Goal: Check status

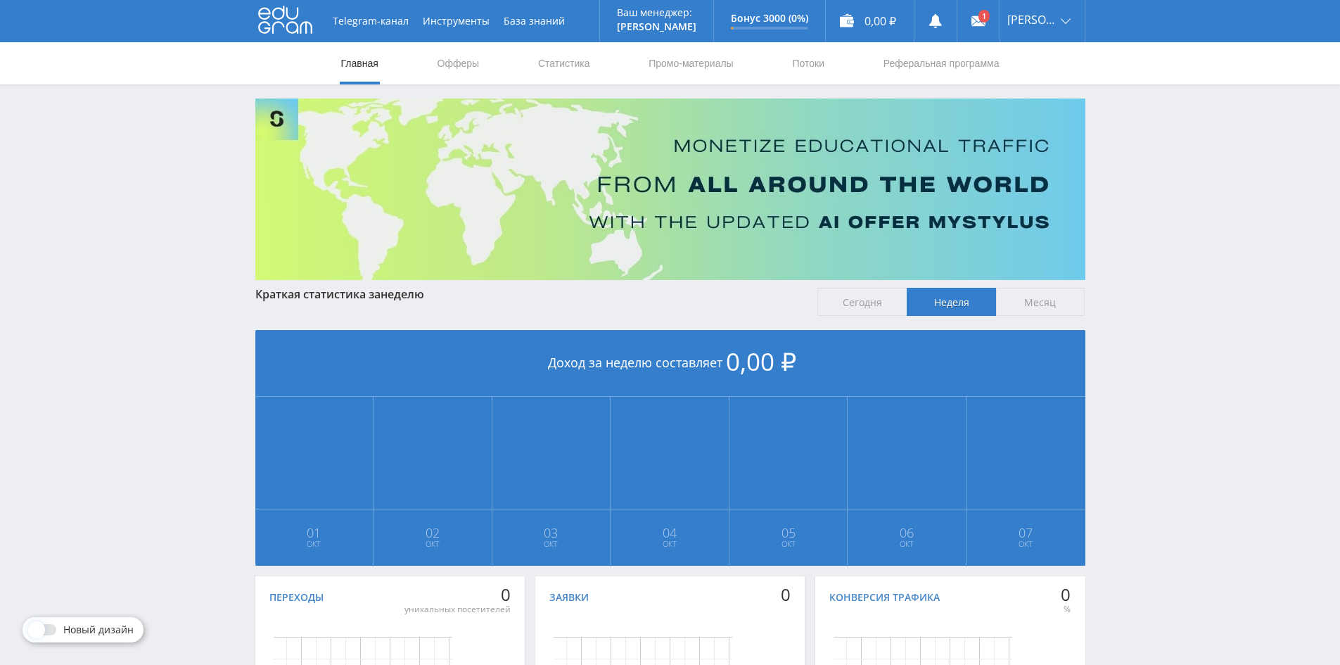
click at [882, 307] on span "Сегодня" at bounding box center [861, 302] width 89 height 28
click at [0, 0] on input "Сегодня" at bounding box center [0, 0] width 0 height 0
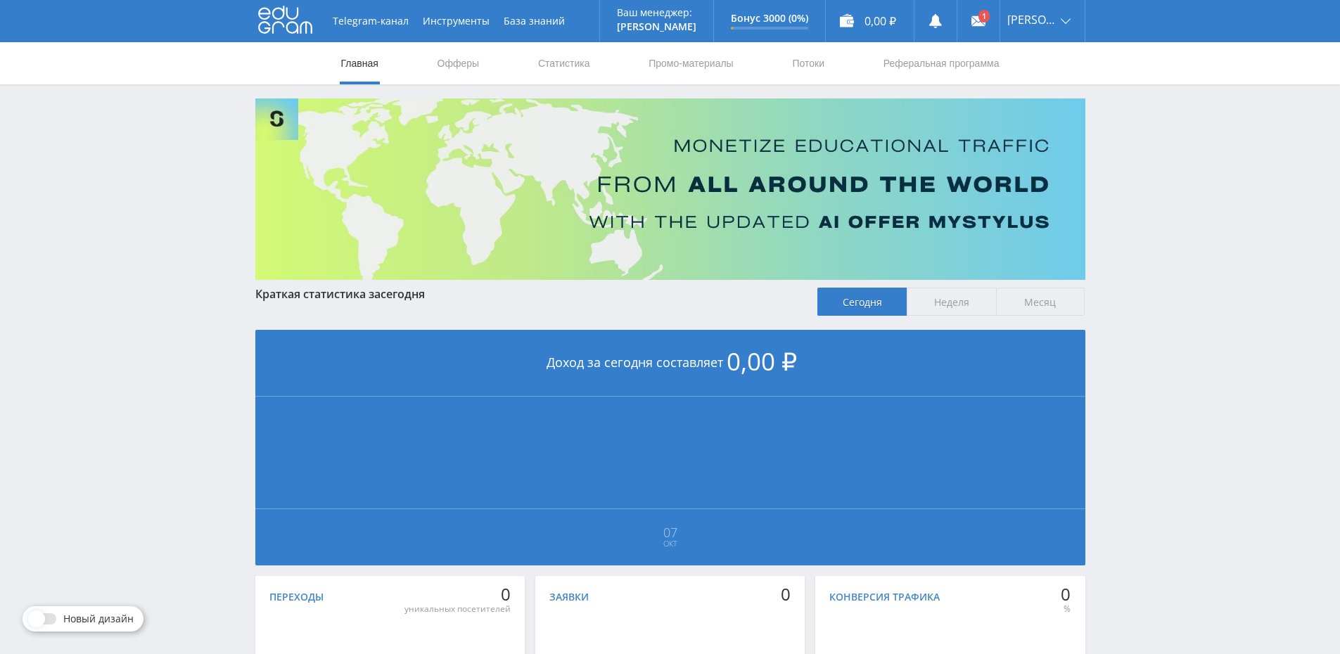
scroll to position [181, 0]
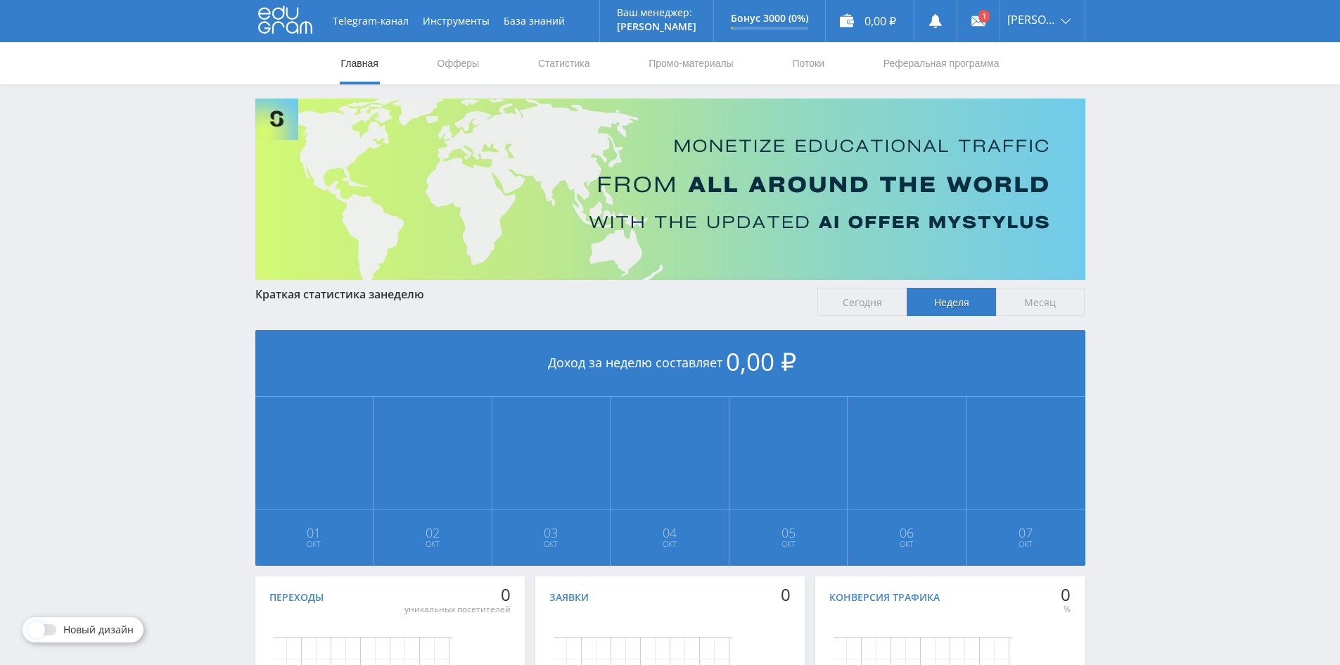
scroll to position [170, 0]
click at [575, 59] on link "Статистика" at bounding box center [564, 63] width 55 height 42
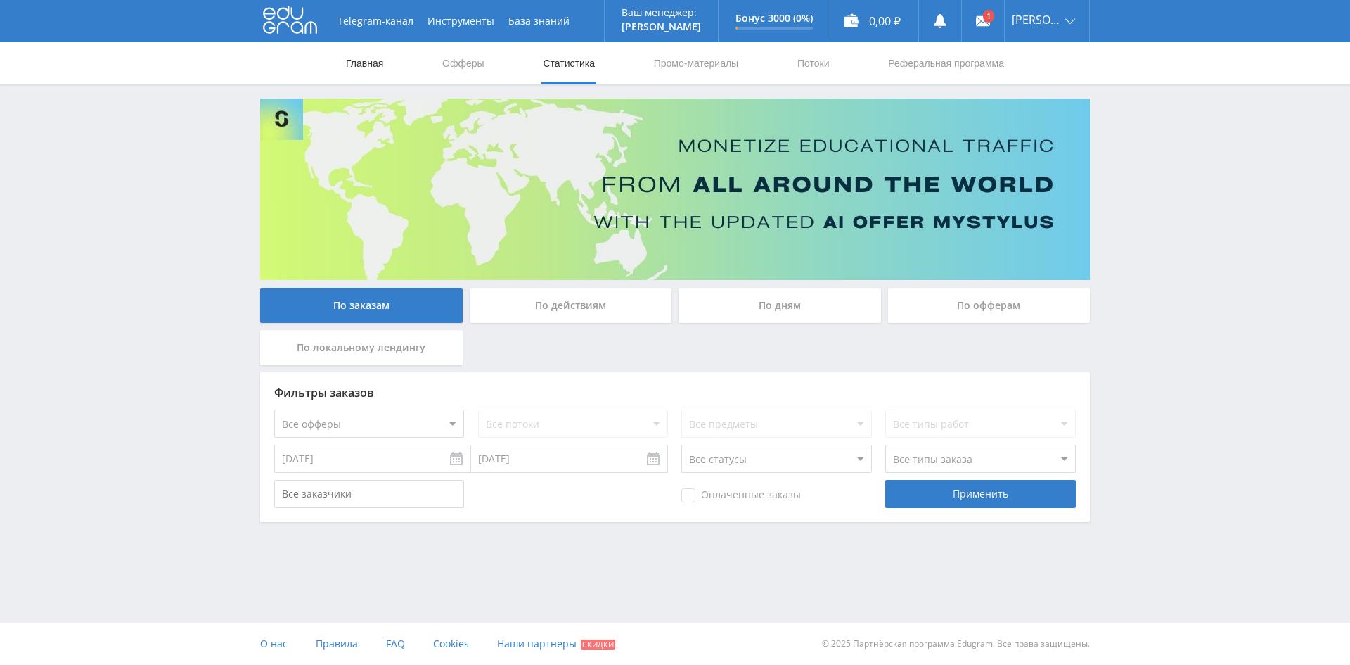
click at [357, 64] on link "Главная" at bounding box center [365, 63] width 40 height 42
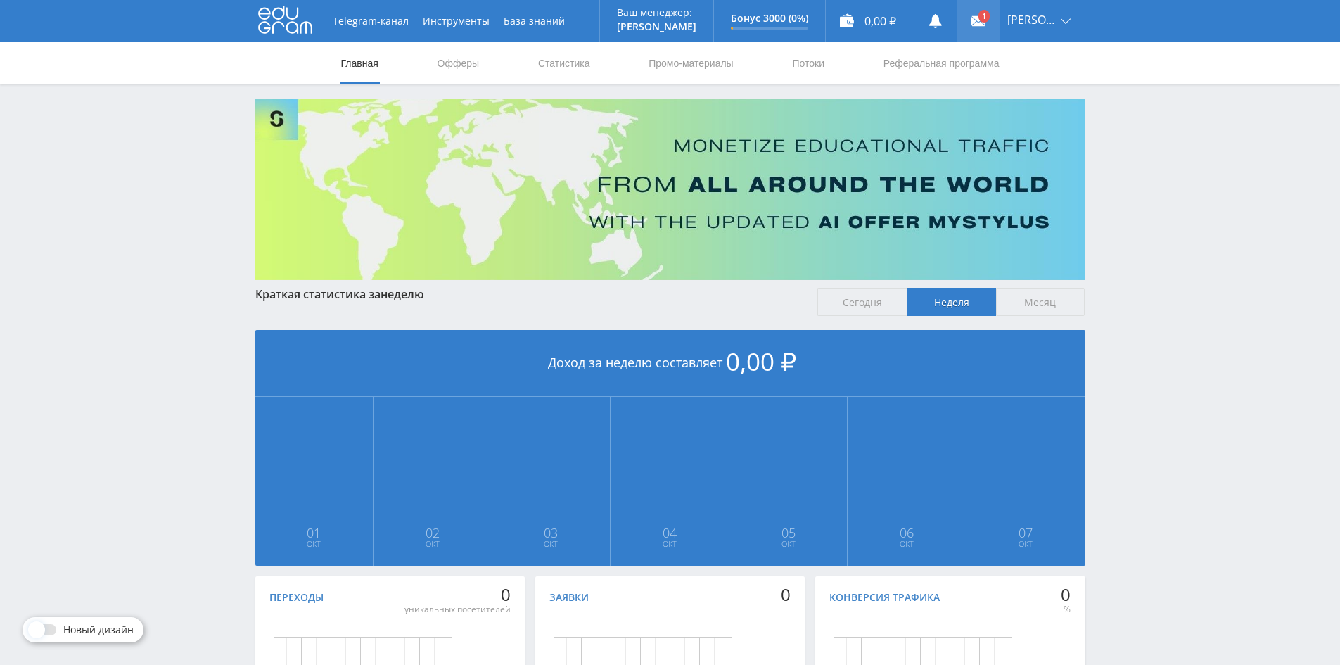
click at [992, 19] on link at bounding box center [978, 21] width 42 height 42
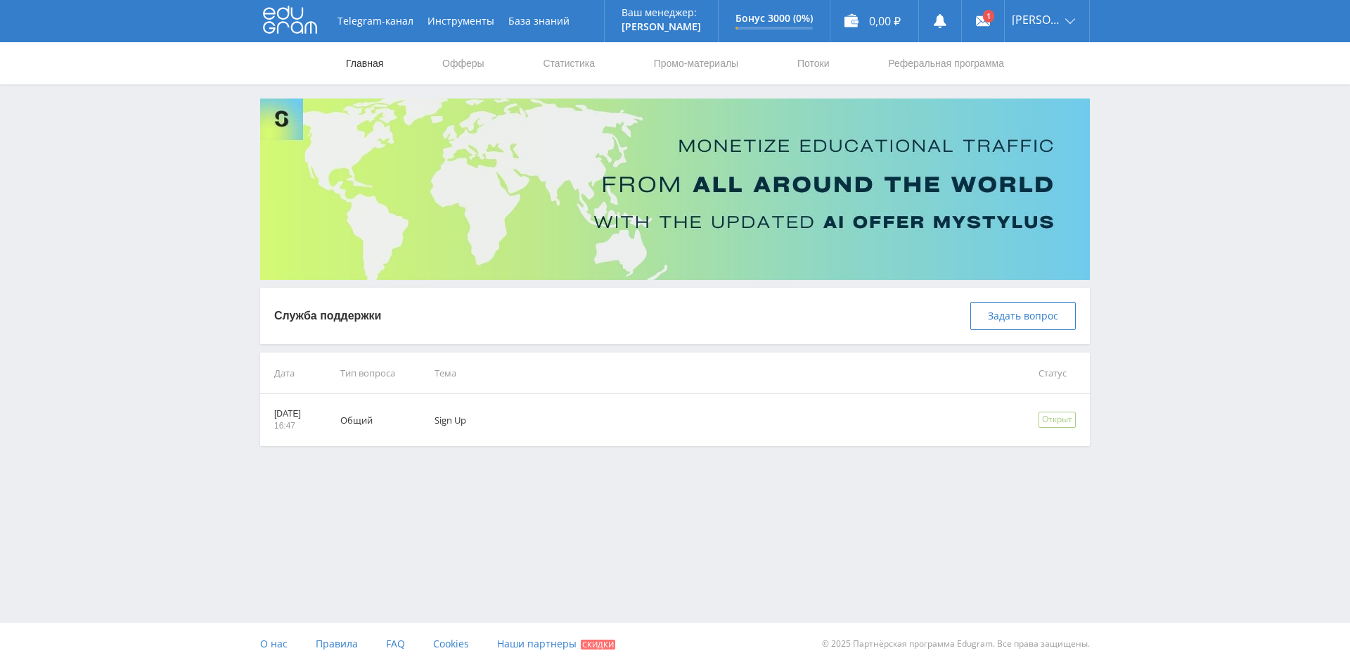
click at [357, 72] on link "Главная" at bounding box center [365, 63] width 40 height 42
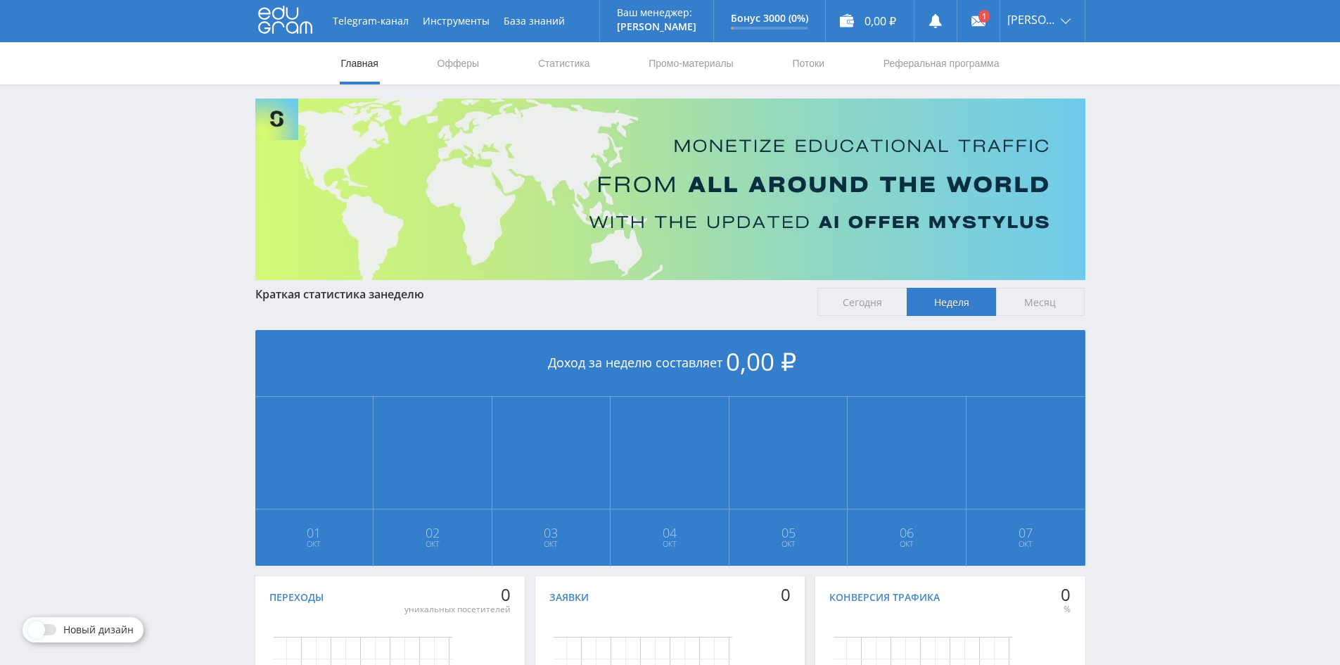
scroll to position [170, 0]
